Goal: Task Accomplishment & Management: Use online tool/utility

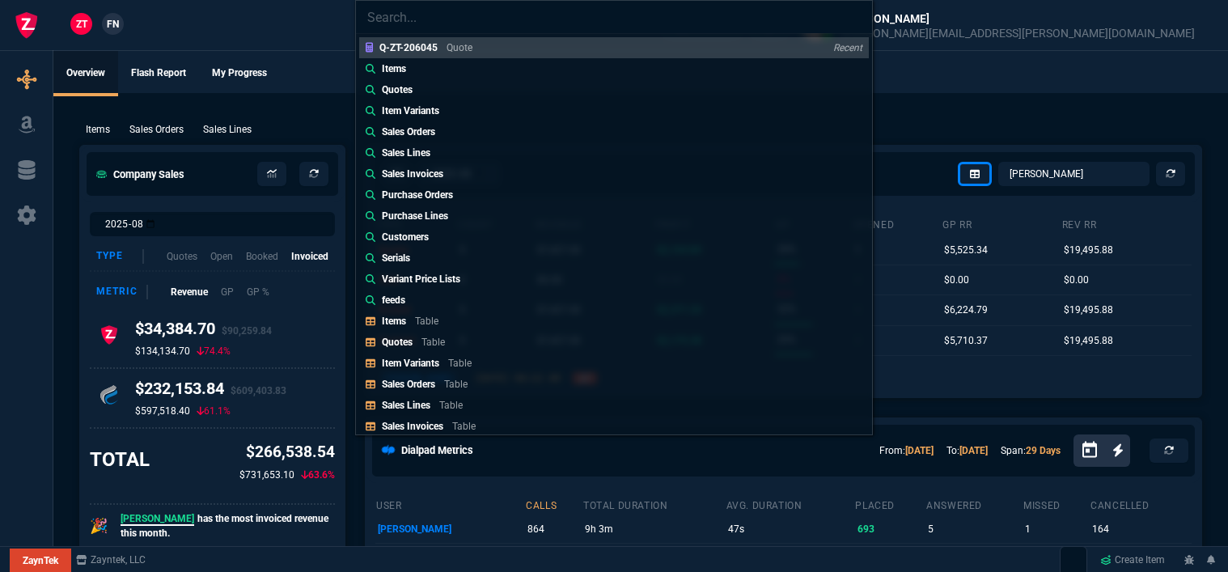
select select "12: [PERSON_NAME]"
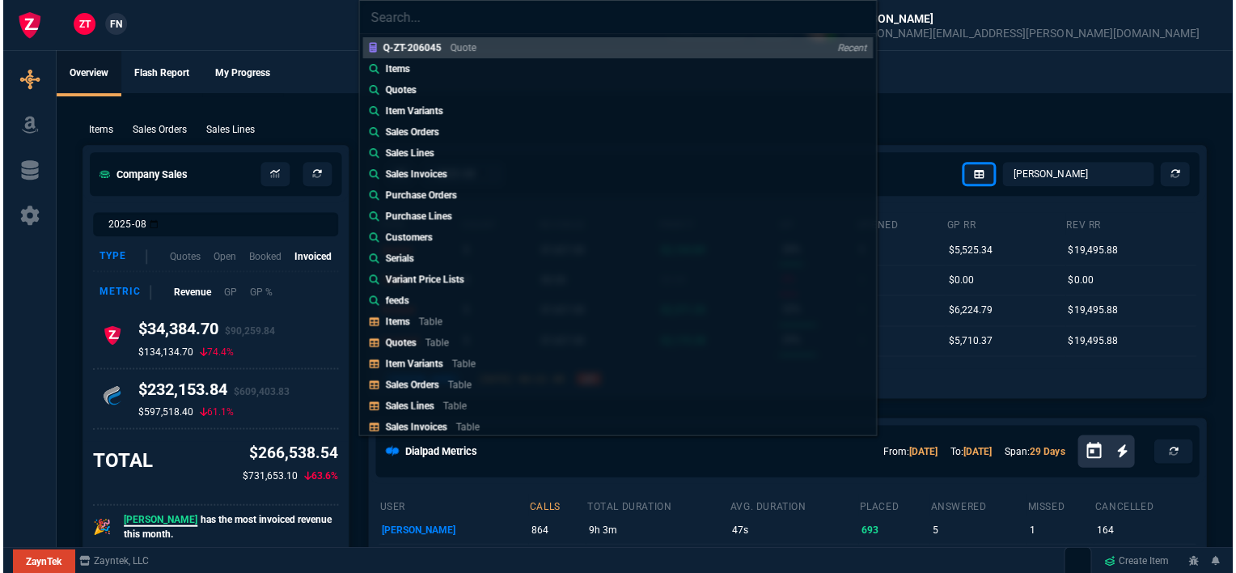
scroll to position [890, 0]
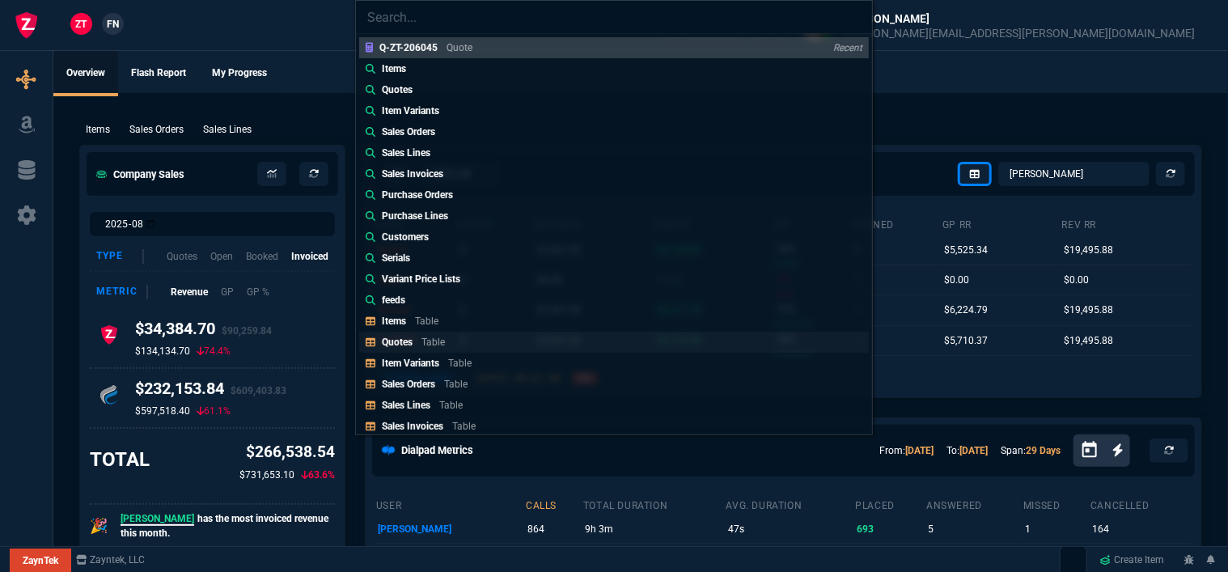
click at [522, 332] on link "Quotes Table" at bounding box center [613, 342] width 509 height 21
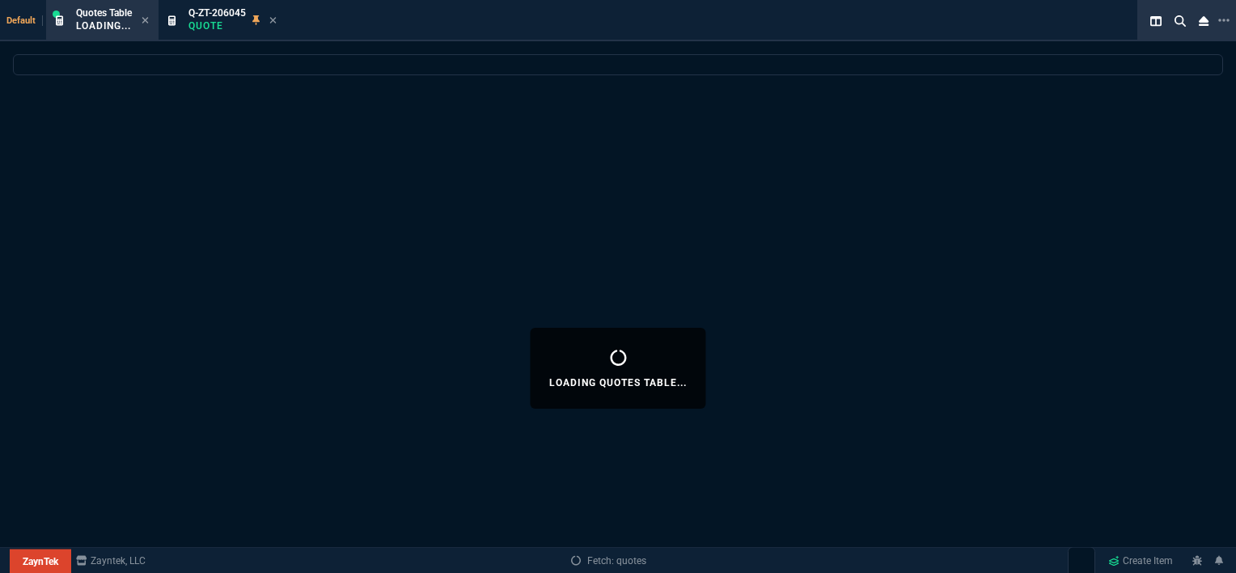
select select
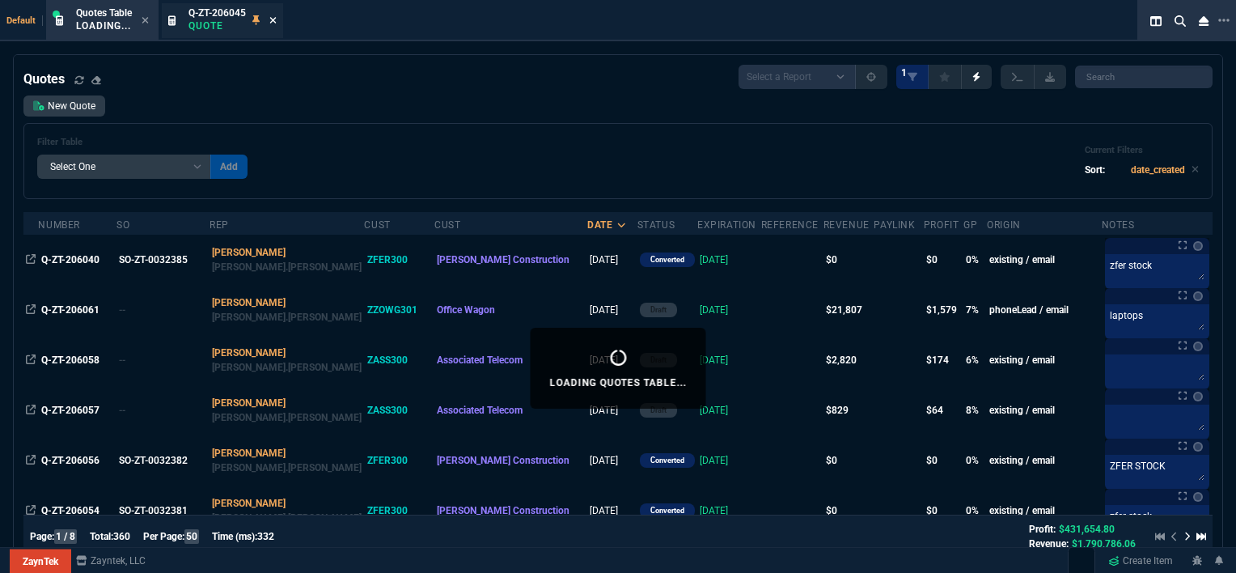
click at [276, 19] on icon at bounding box center [272, 20] width 7 height 10
click at [145, 19] on icon at bounding box center [145, 20] width 6 height 6
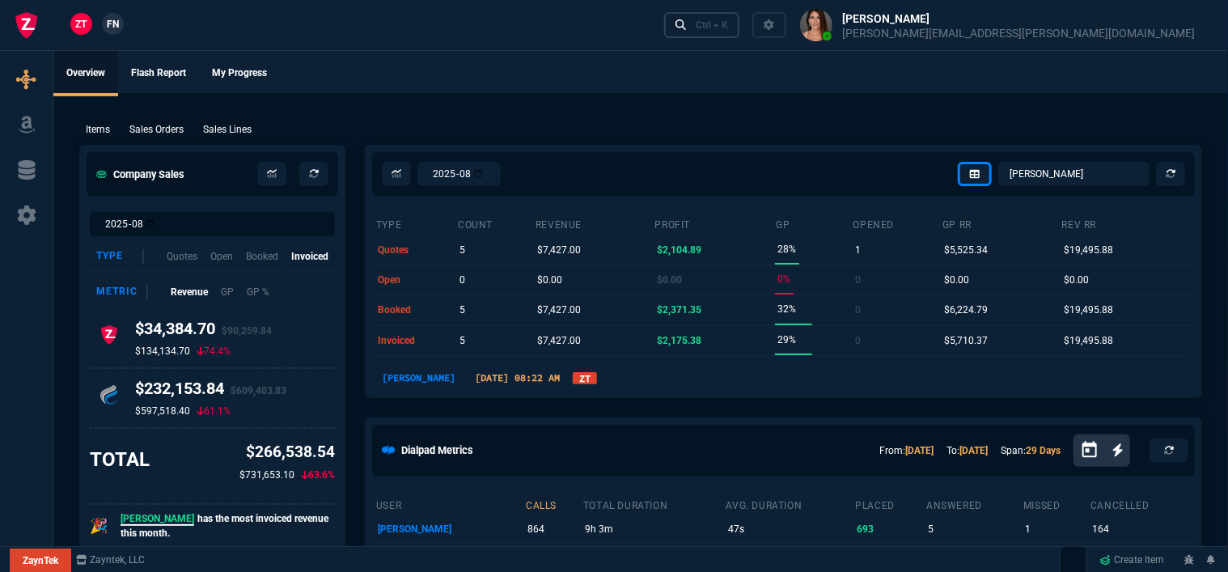
click at [728, 27] on div "Ctrl + K" at bounding box center [711, 25] width 32 height 13
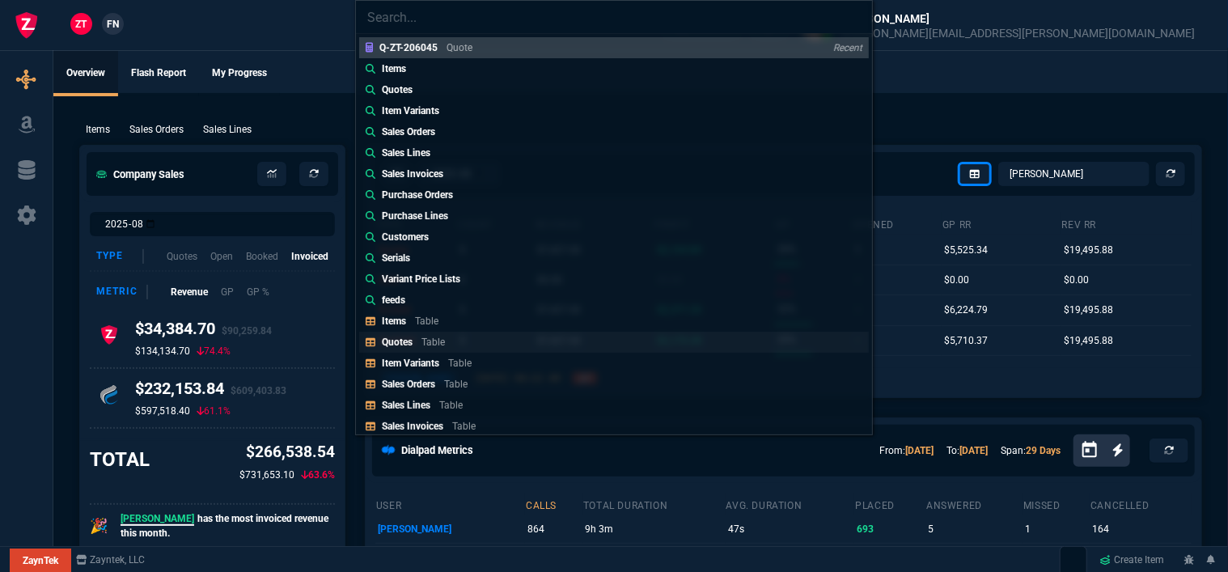
click at [535, 336] on link "Quotes Table" at bounding box center [613, 342] width 509 height 21
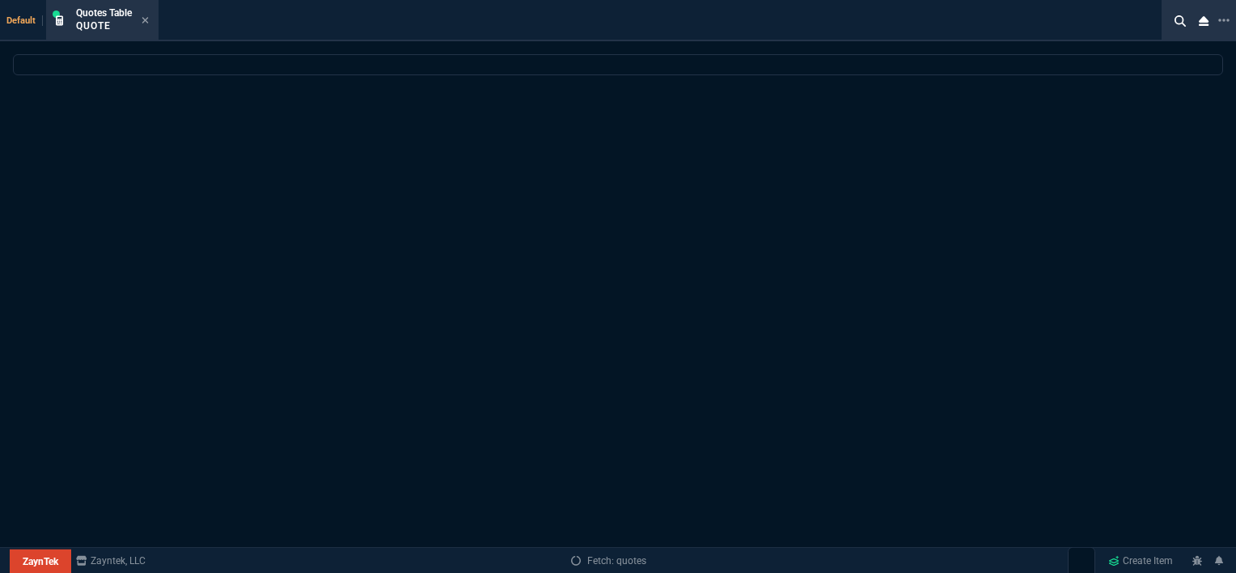
select select
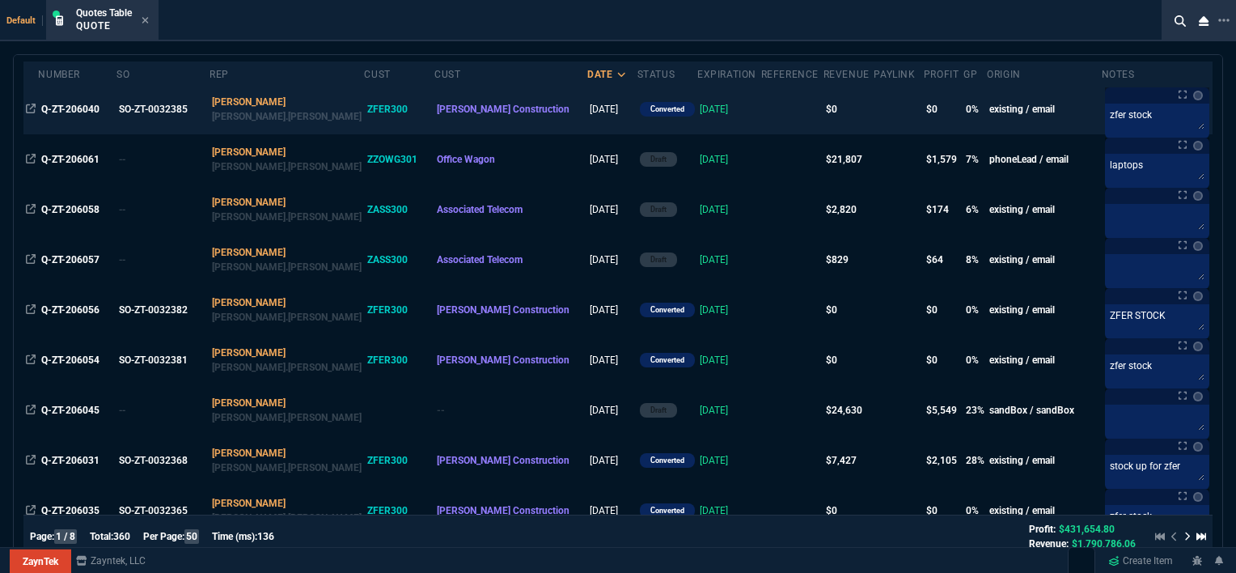
scroll to position [162, 0]
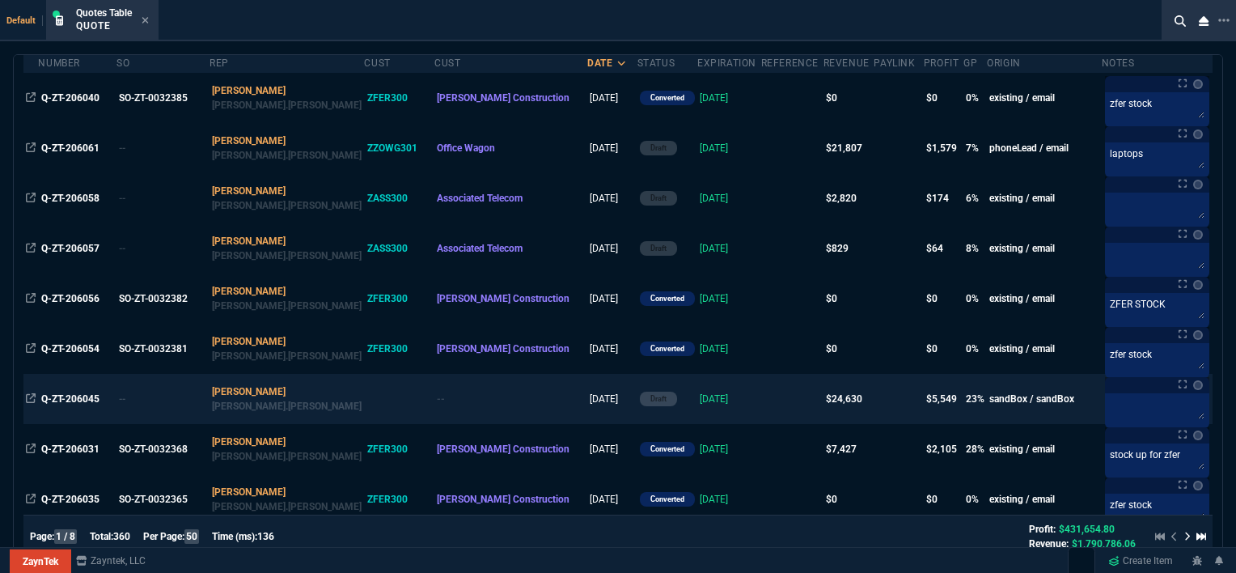
click at [761, 399] on td at bounding box center [792, 399] width 62 height 50
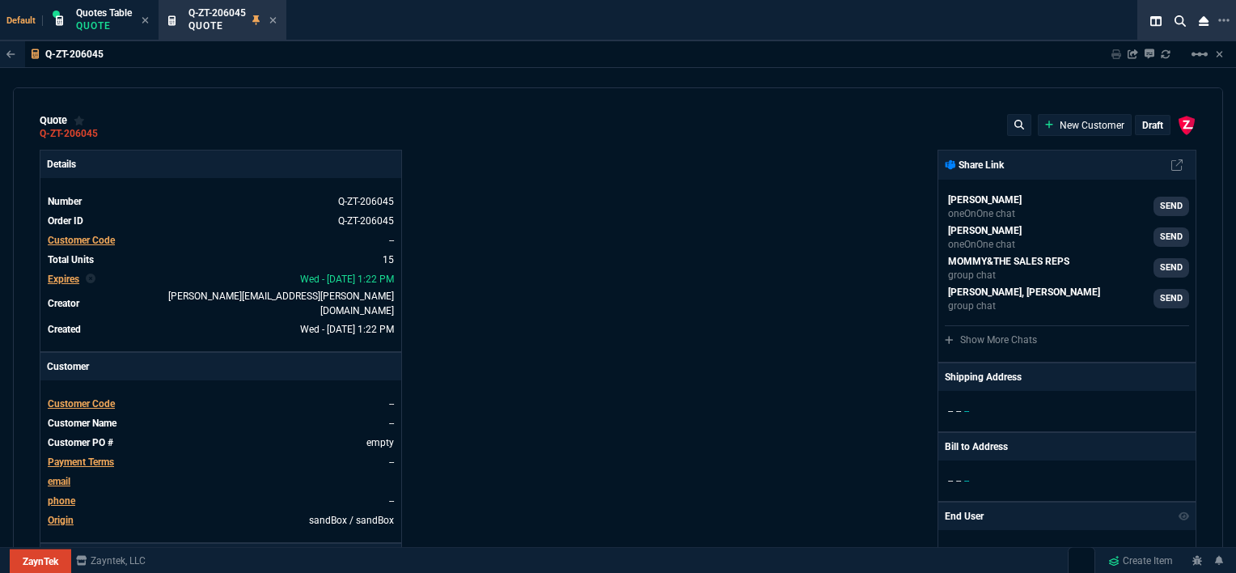
type input "100"
type input "995"
type input "10"
type input "19"
type input "265"
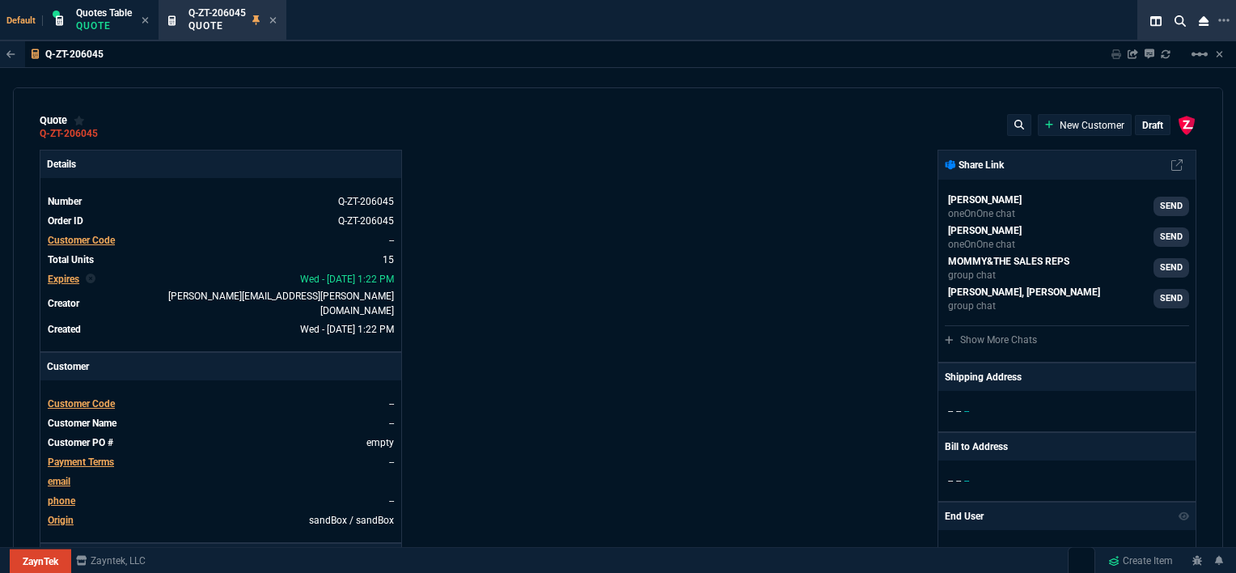
type input "18"
type input "211"
type input "100"
type input "2085"
type input "100"
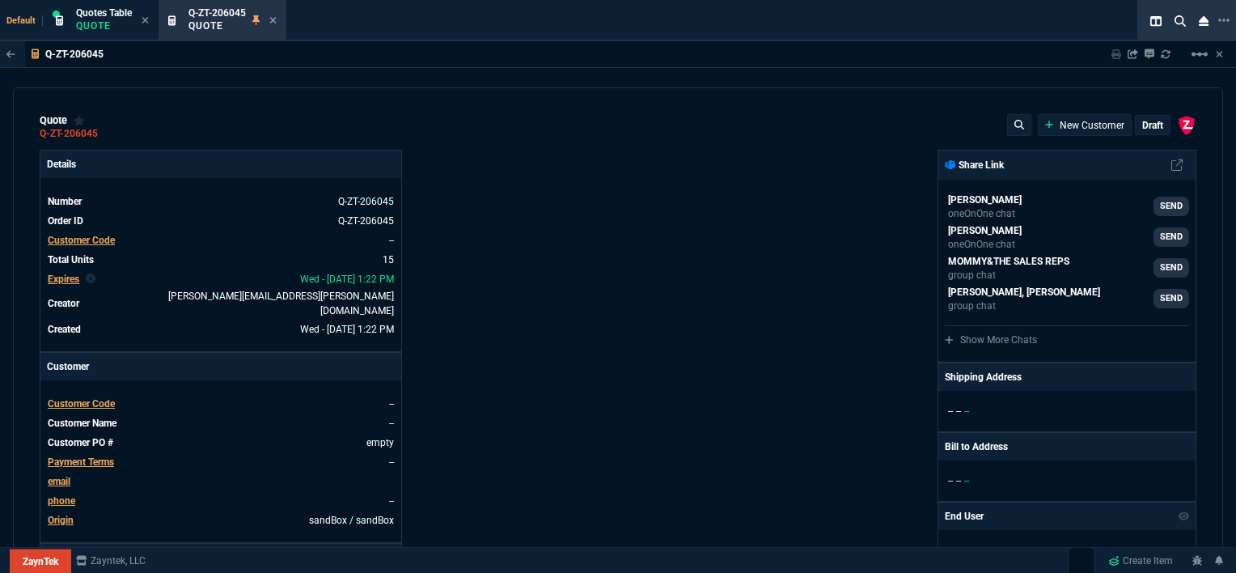
type input "1665"
type input "8"
type input "209"
type input "20"
type input "715"
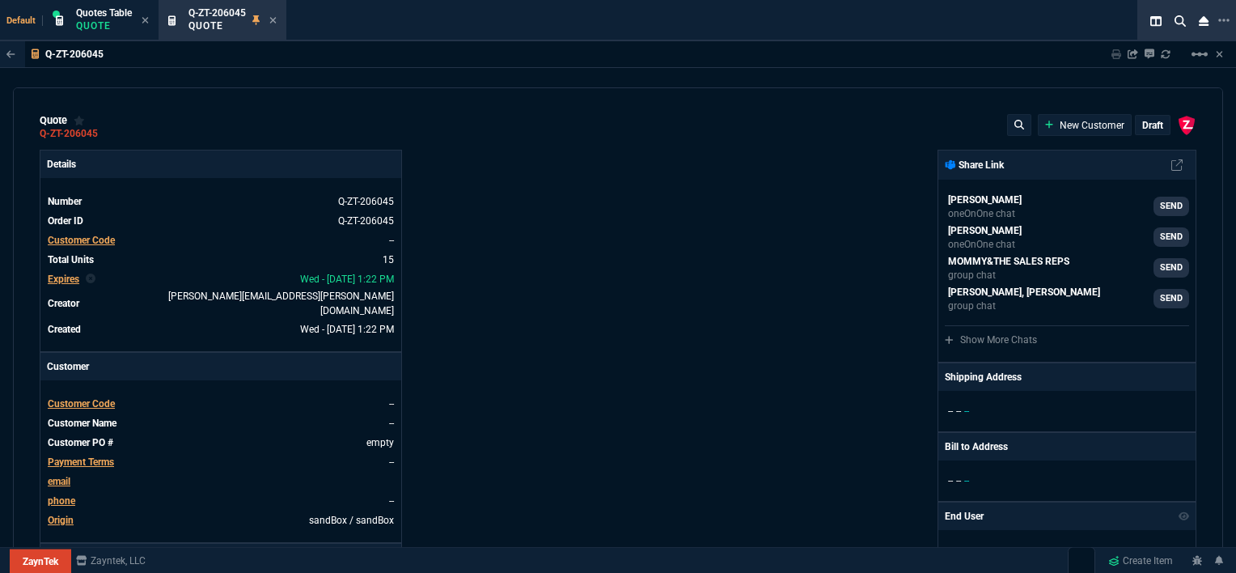
type input "3"
type input "12"
type input "11"
type input "88"
type input "2"
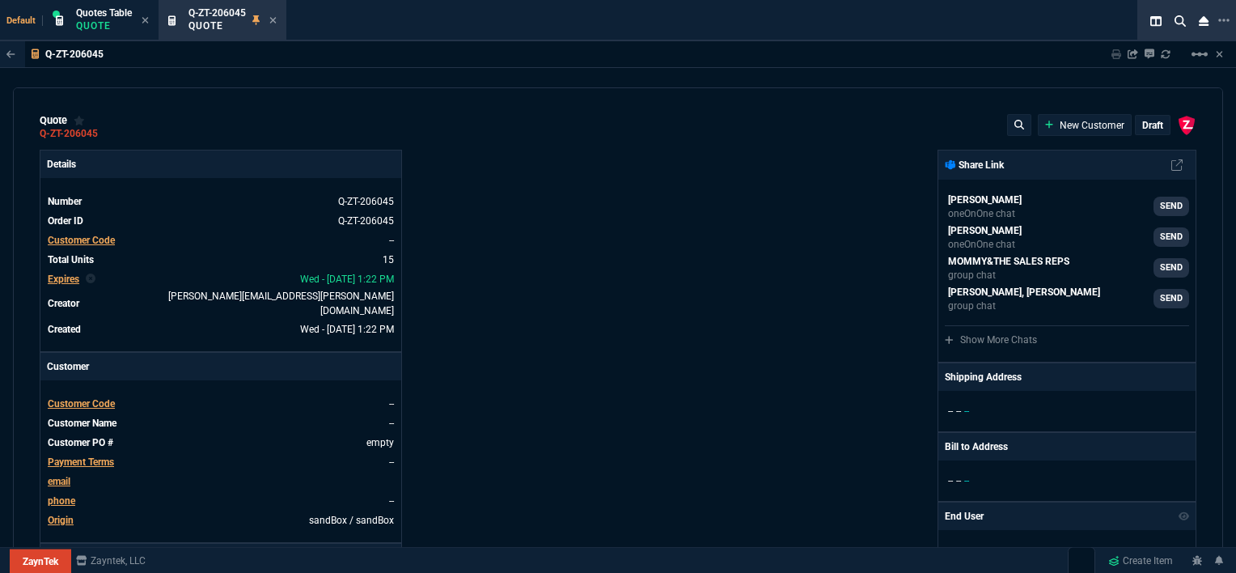
type input "33"
type input "10"
type input "121"
type input "3"
type input "75"
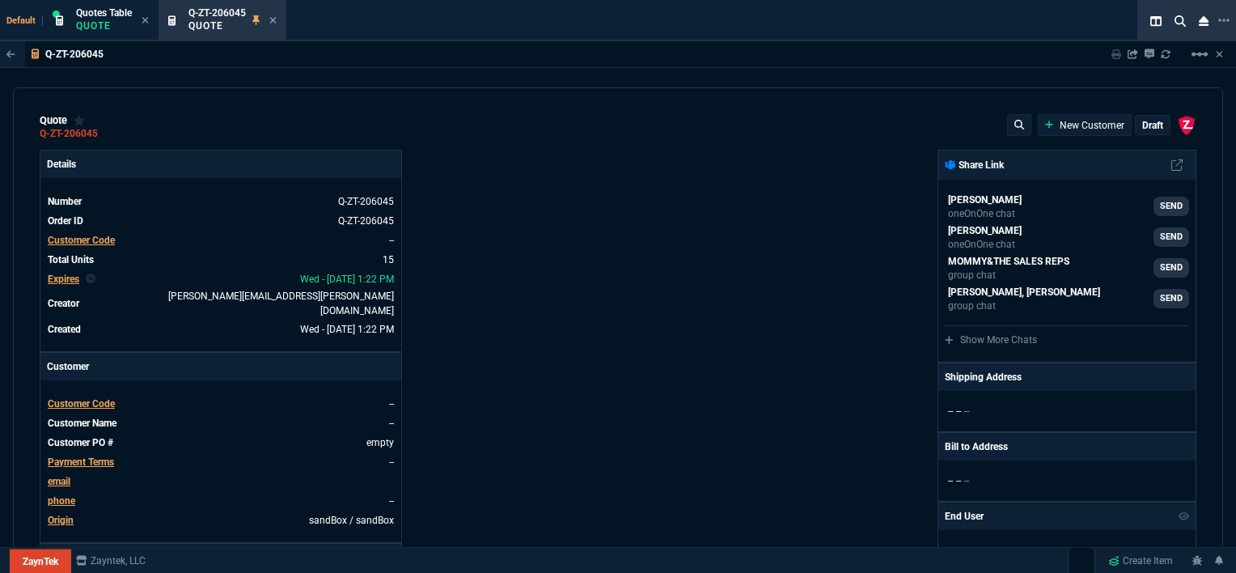
type input "2"
type input "59"
type input "0"
type input "1260.57"
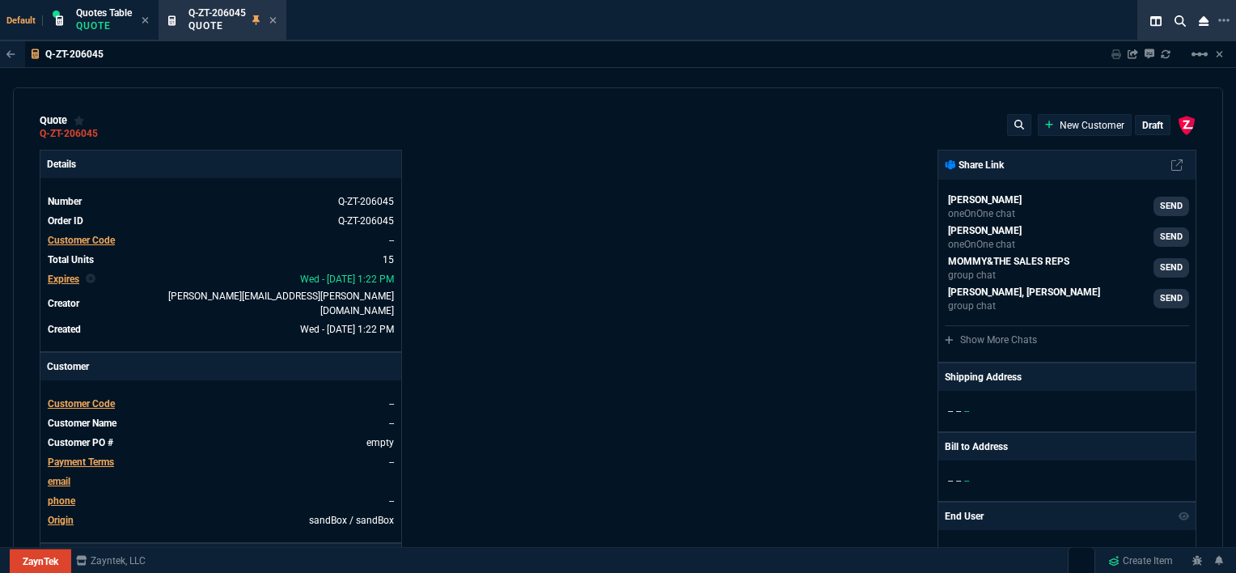
type input "1178.09"
type input "1908.52"
type input "1746.35"
type input "2844.07"
type input "2494.8"
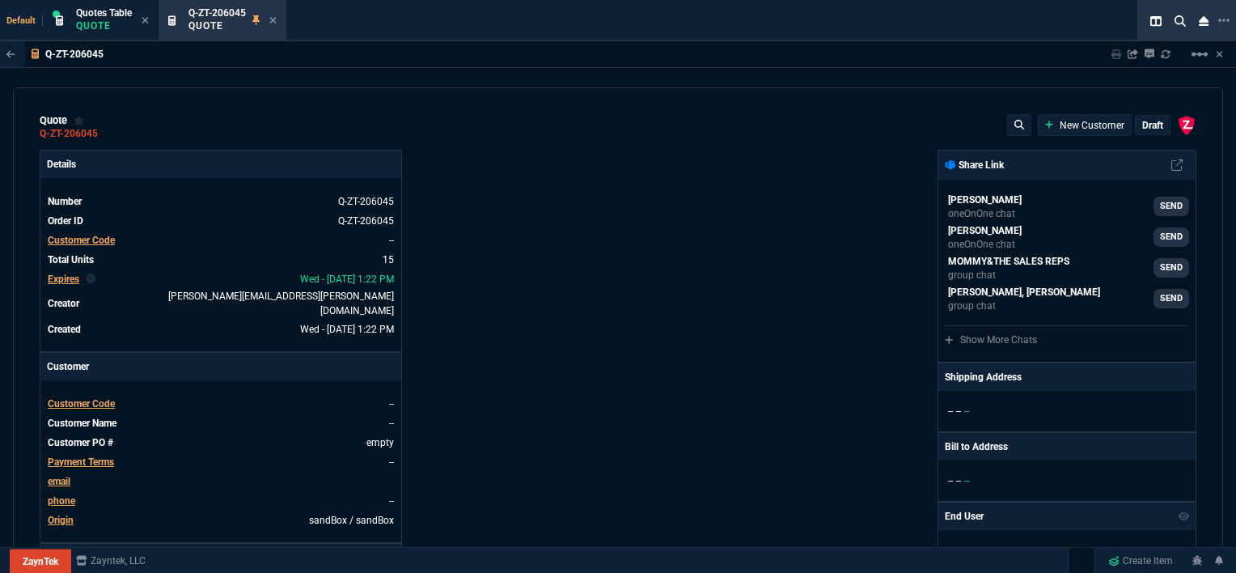
type input "3548.15"
type input "4041.58"
type input "699"
type input "1049"
type input "1999"
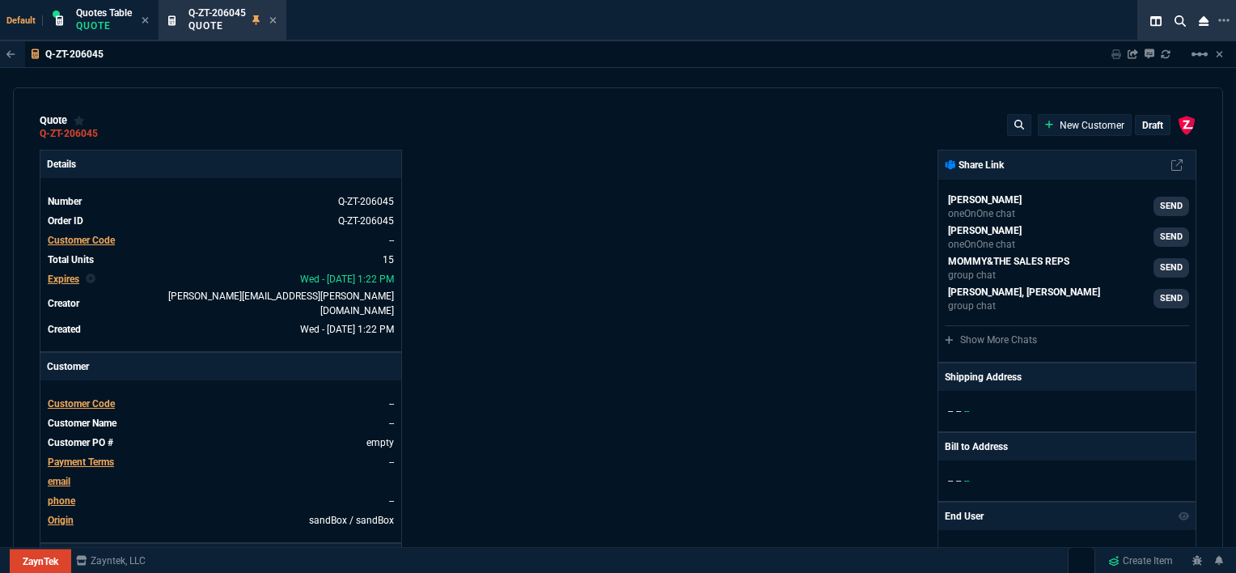
type input "1649"
type input "4352.04"
type input "4964.65"
type input "6409.36"
type input "21"
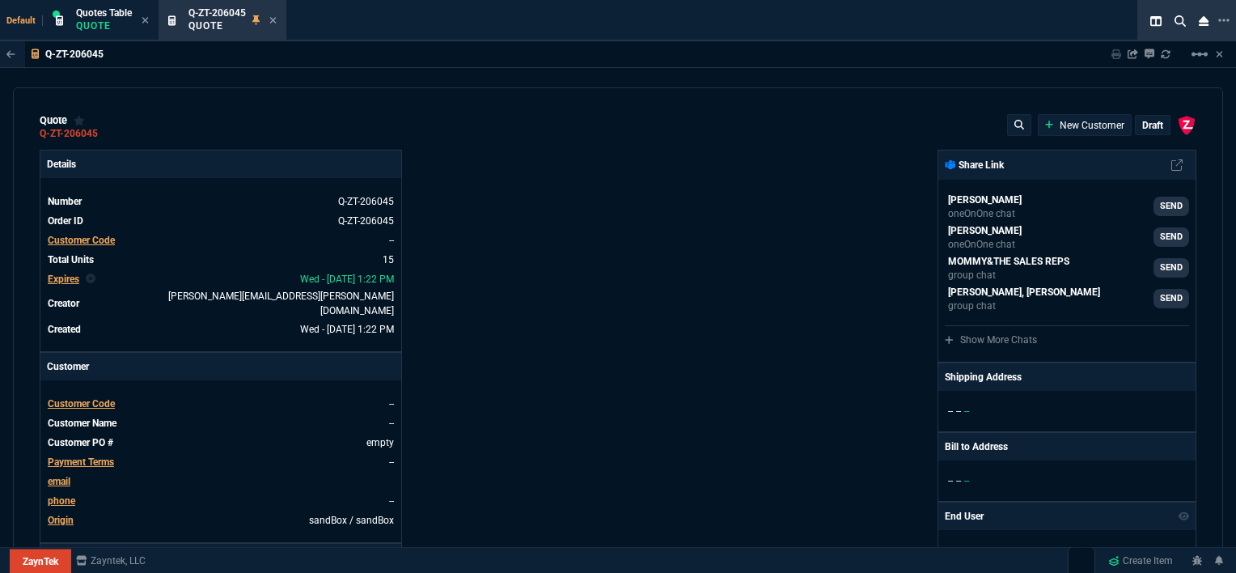
type input "34"
type input "26"
type input "34"
type input "27"
type input "33"
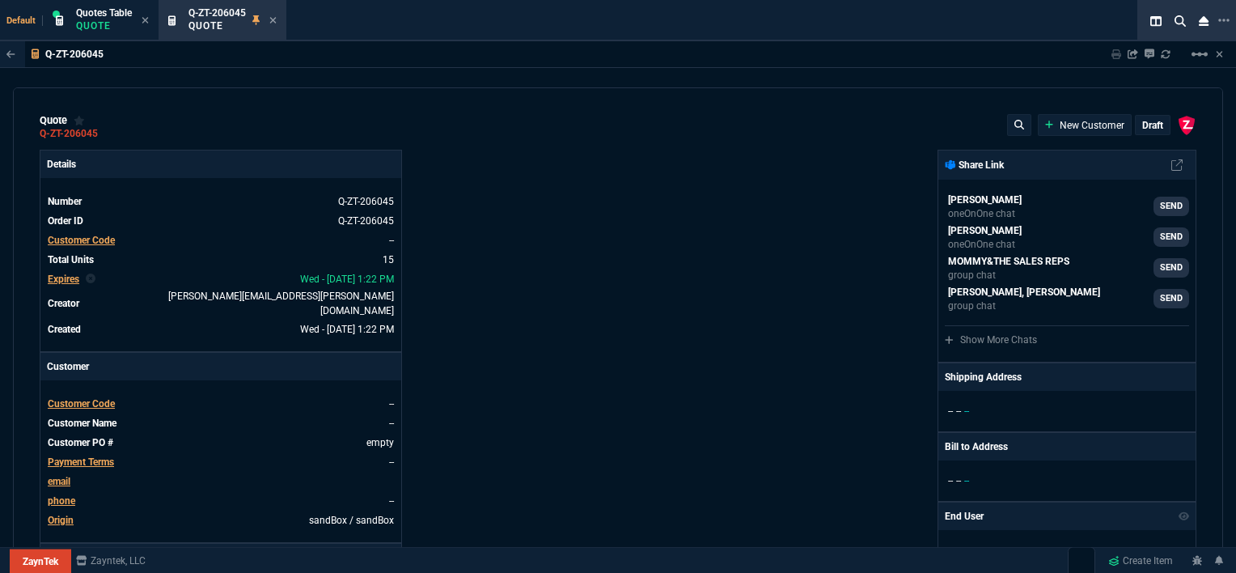
type input "29"
type input "10"
type input "33"
type input "26"
type input "33"
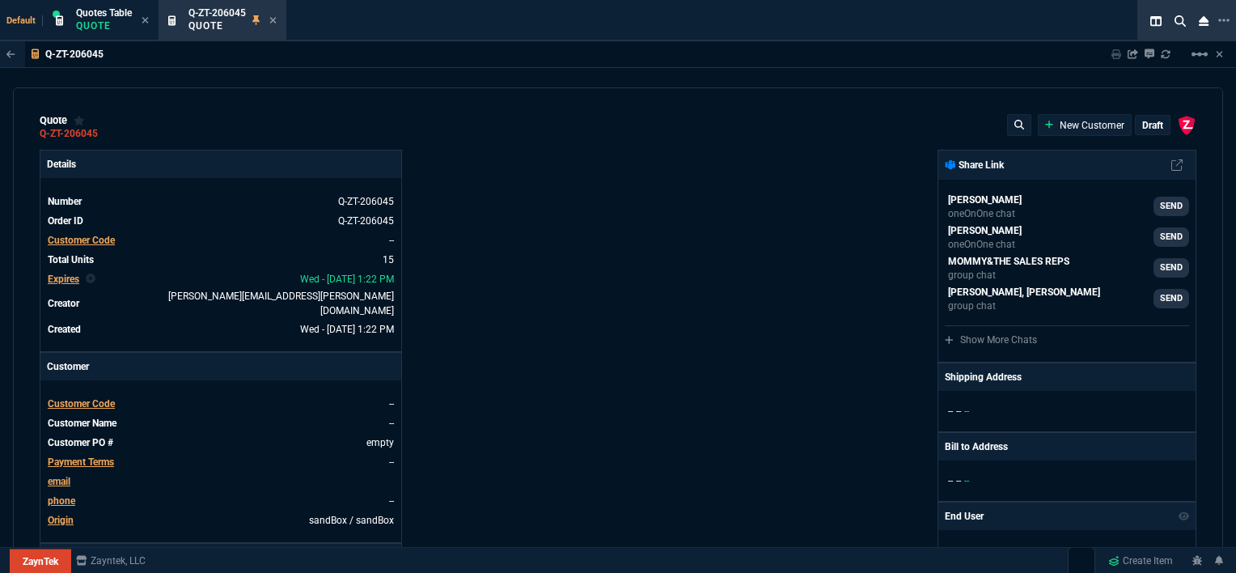
type input "27"
type input "33"
type input "26"
type input "100"
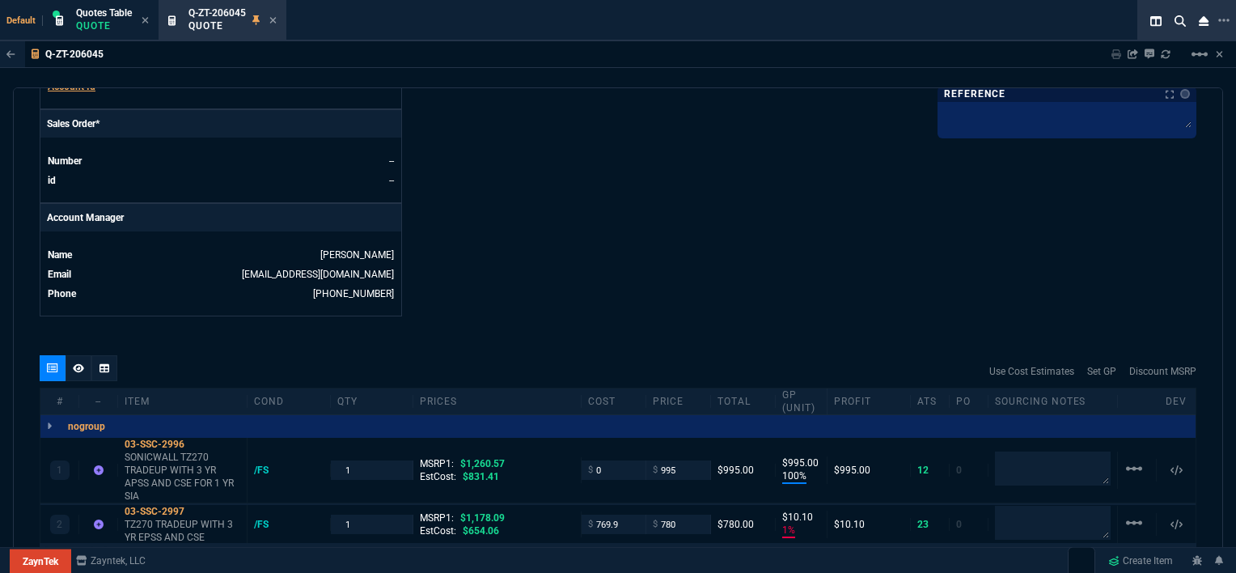
scroll to position [809, 0]
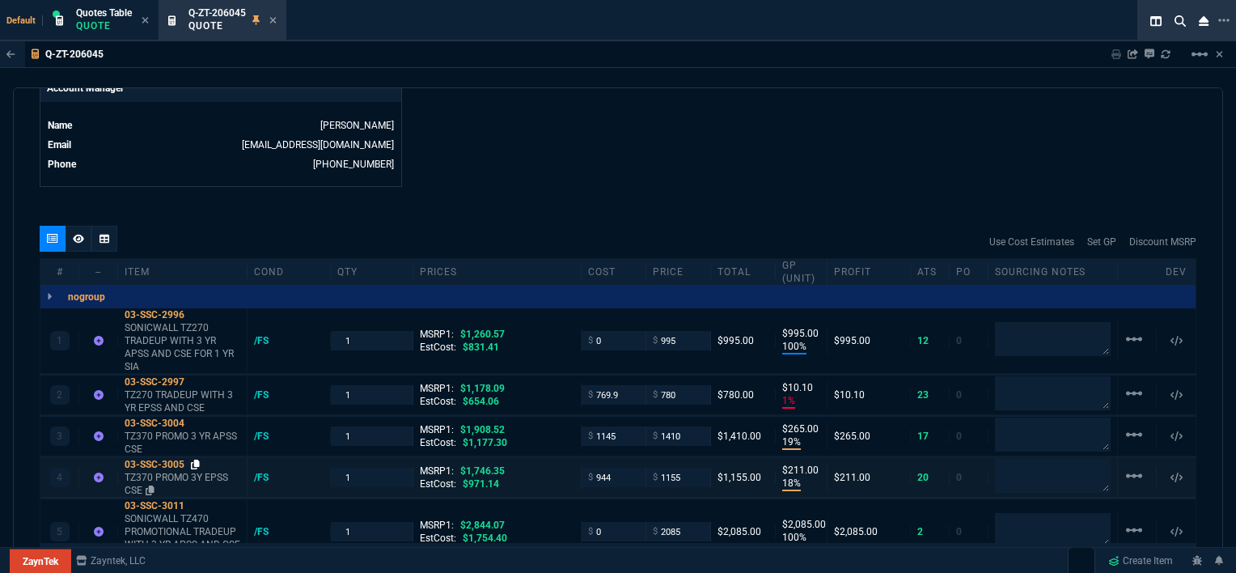
click at [194, 459] on icon at bounding box center [195, 464] width 9 height 10
